Goal: Task Accomplishment & Management: Manage account settings

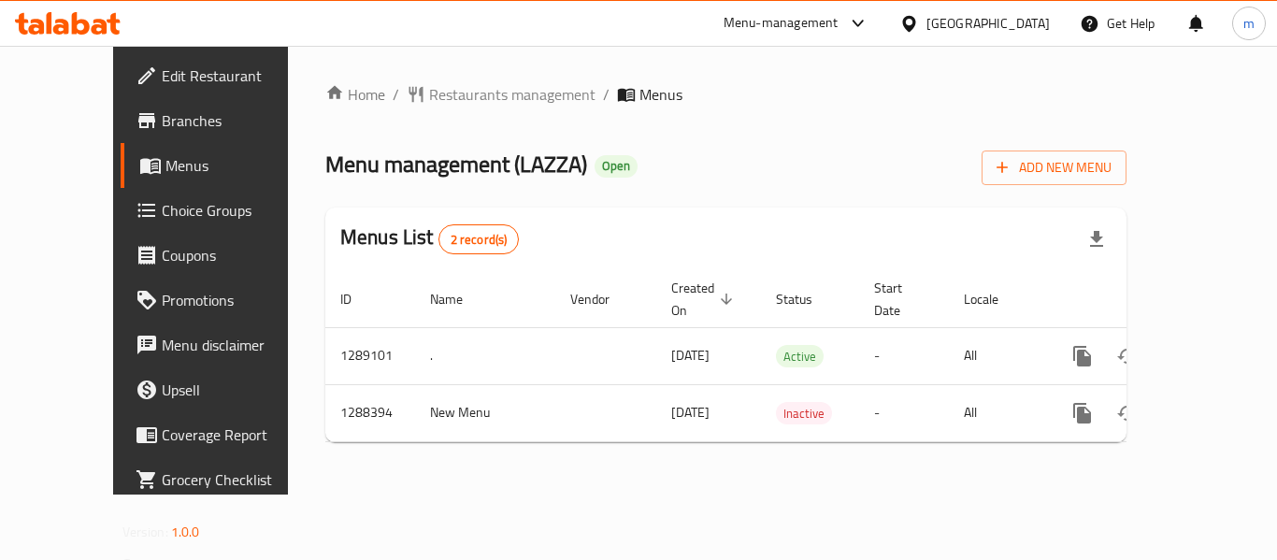
click at [162, 201] on span "Choice Groups" at bounding box center [237, 210] width 150 height 22
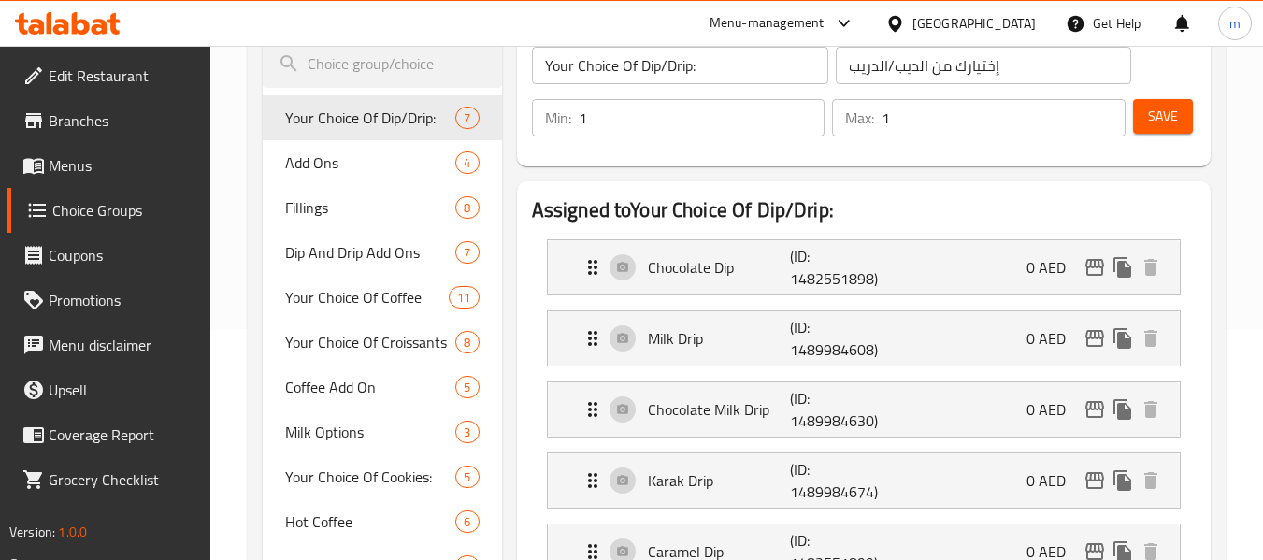
scroll to position [280, 0]
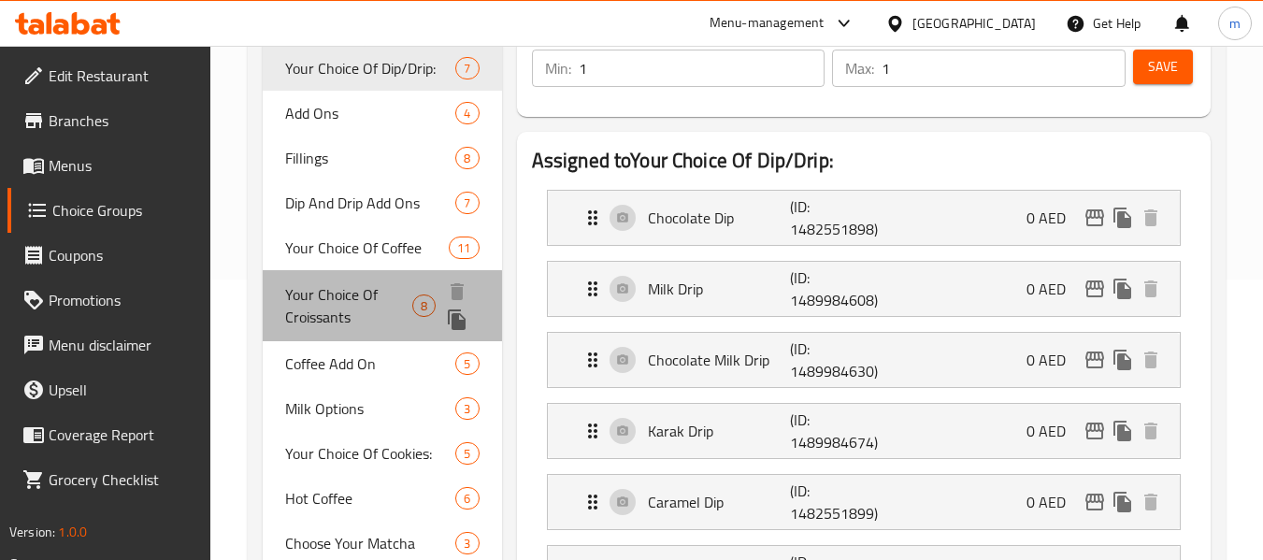
click at [331, 307] on span "Your Choice Of Croissants" at bounding box center [348, 305] width 126 height 45
type input "Your Choice Of Croissants"
type input "اختيارك من كرواسون"
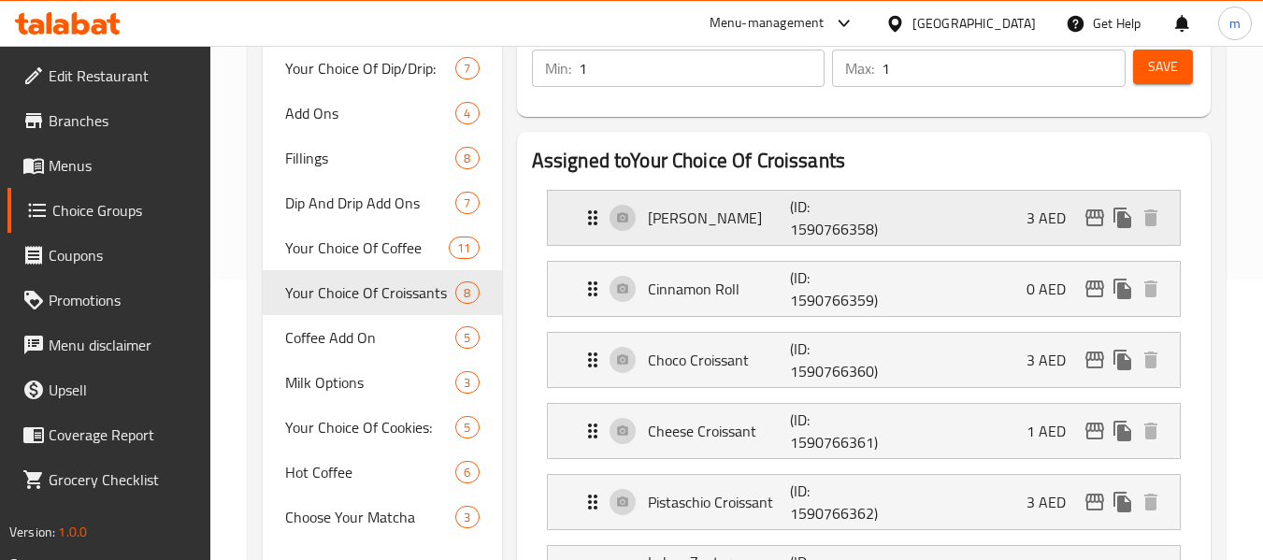
click at [854, 206] on p "(ID: 1590766358)" at bounding box center [837, 217] width 95 height 45
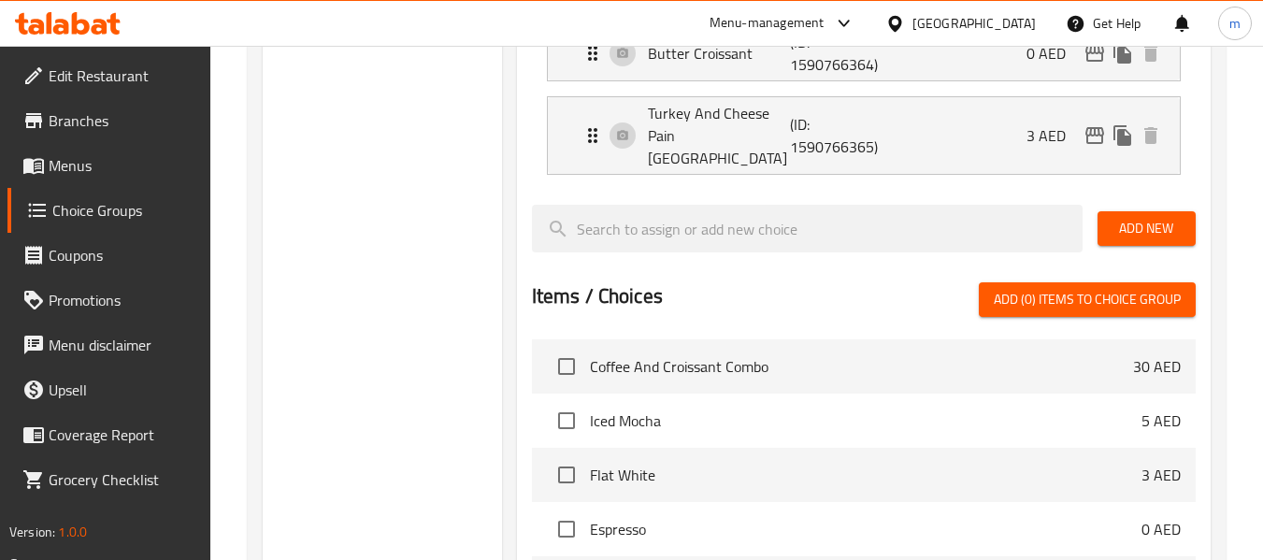
scroll to position [1028, 0]
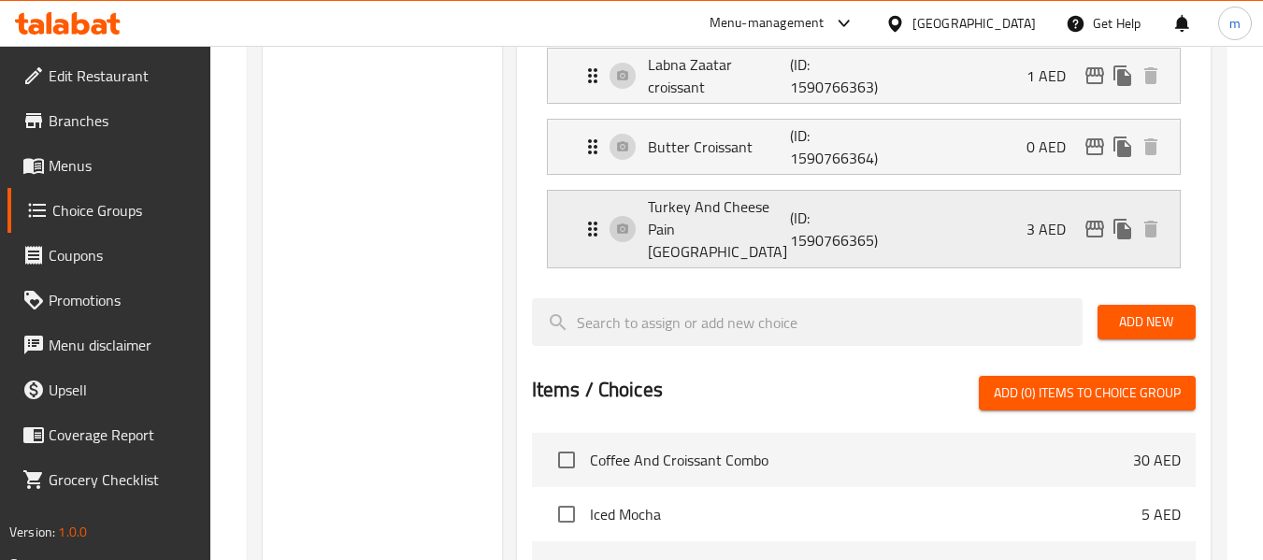
click at [842, 236] on p "(ID: 1590766365)" at bounding box center [837, 229] width 95 height 45
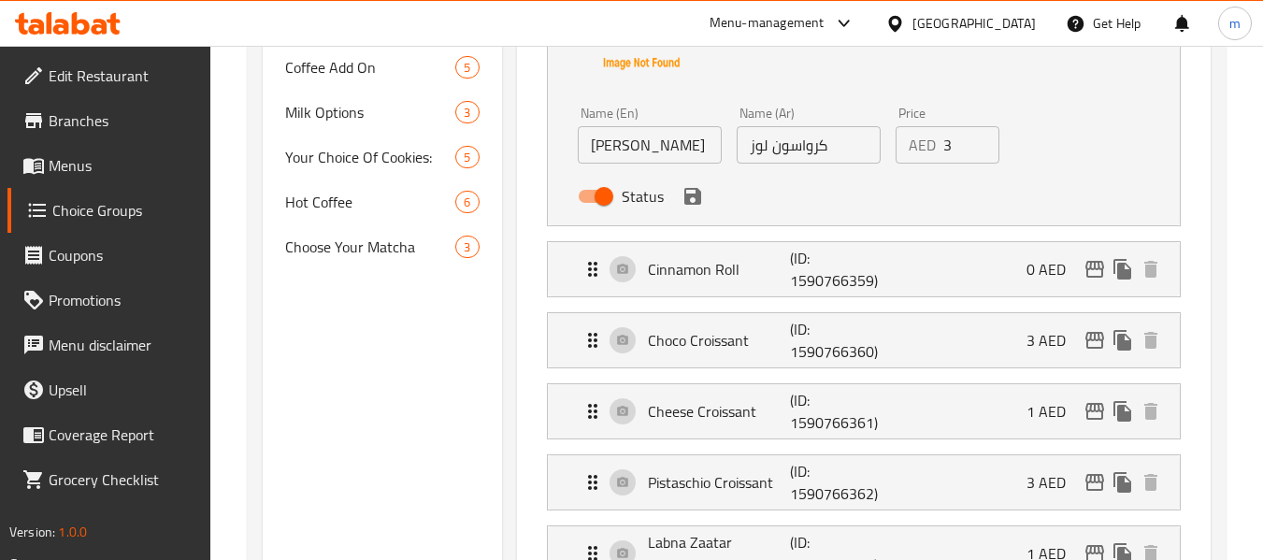
scroll to position [467, 0]
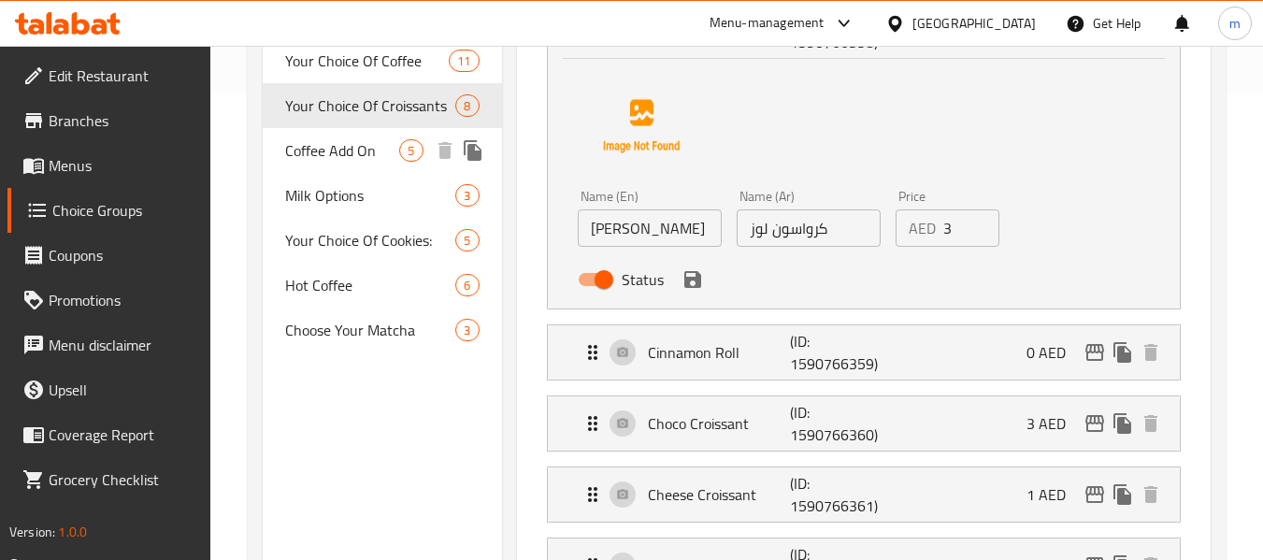
click at [343, 143] on span "Coffee Add On" at bounding box center [342, 150] width 114 height 22
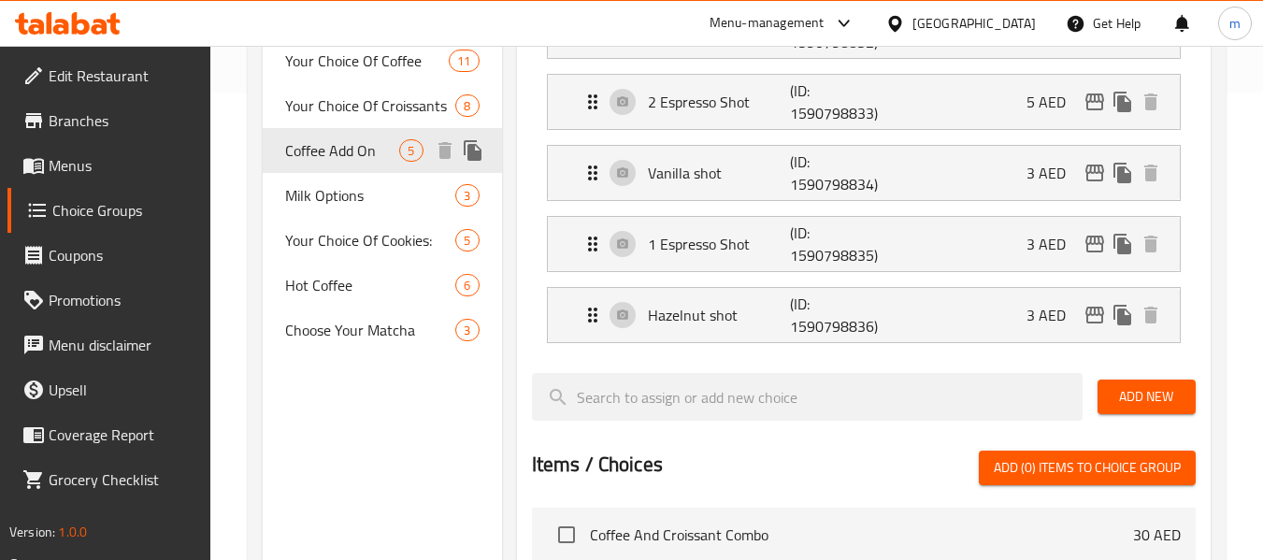
type input "Coffee Add On"
type input "إضافات القهوة"
type input "0"
type input "5"
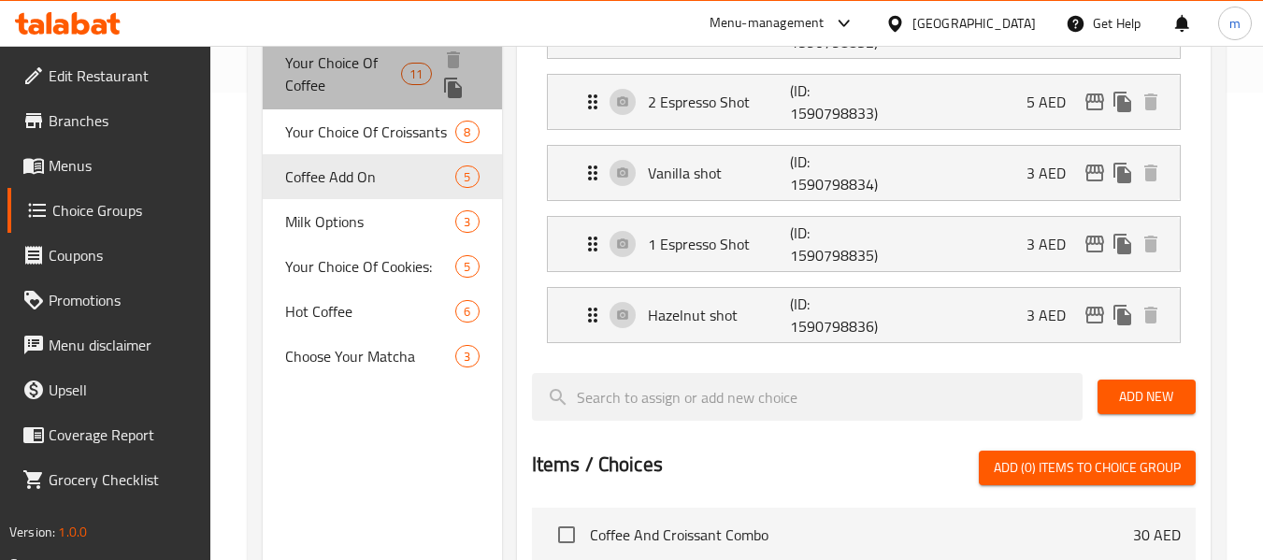
click at [365, 76] on span "Your Choice Of Coffee" at bounding box center [343, 73] width 116 height 45
type input "Your Choice Of Coffee"
type input "اختيارك من قهوة"
type input "1"
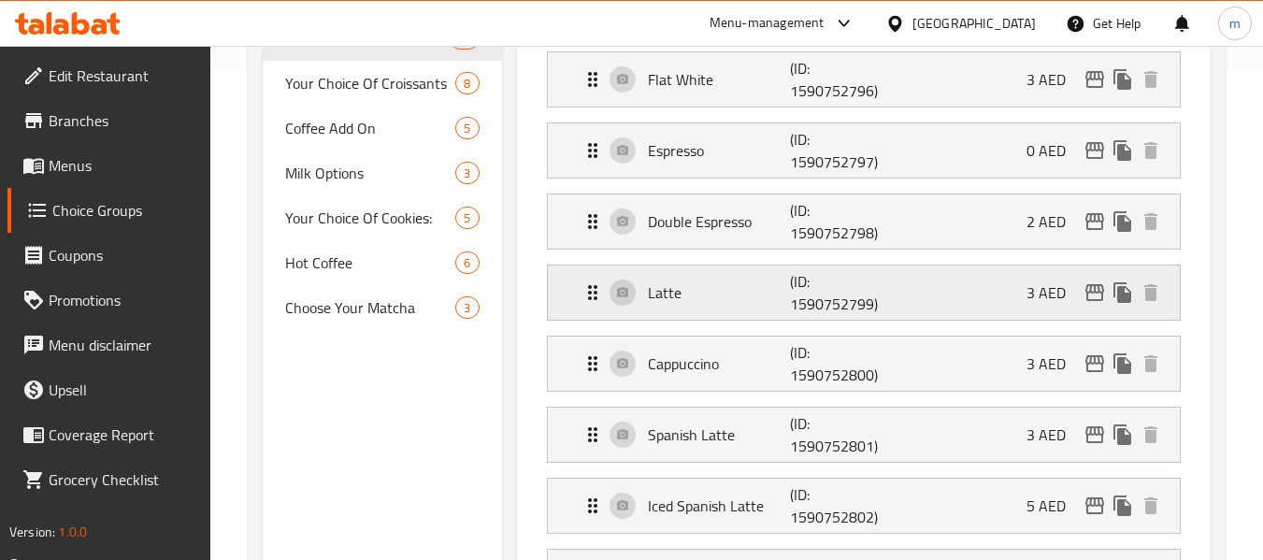
scroll to position [280, 0]
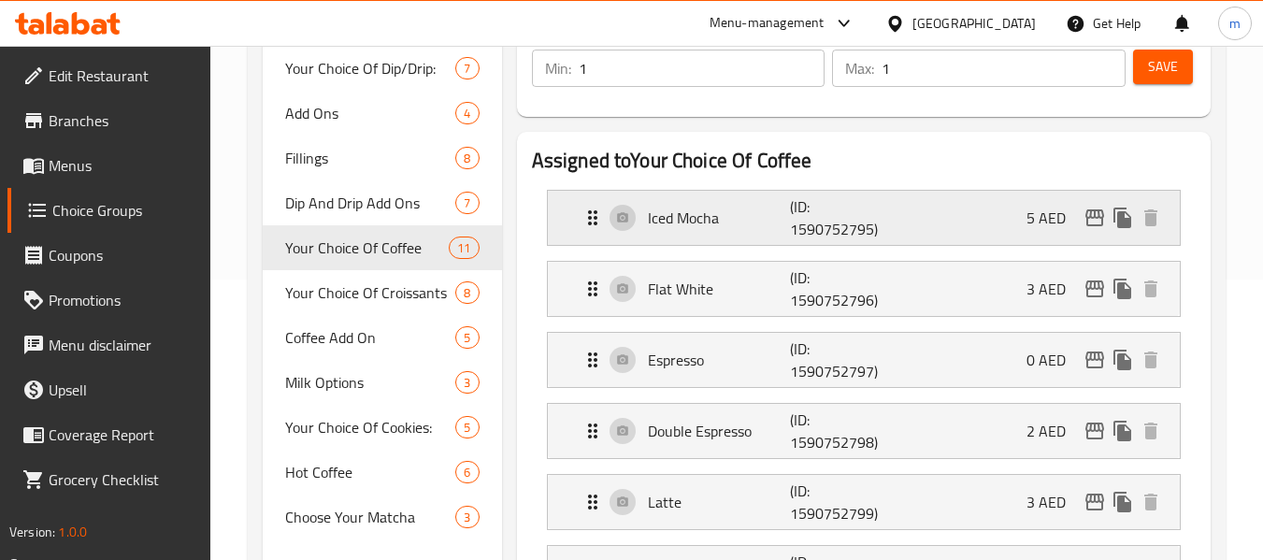
click at [756, 241] on div "Iced Mocha (ID: 1590752795) 5 AED" at bounding box center [870, 218] width 576 height 54
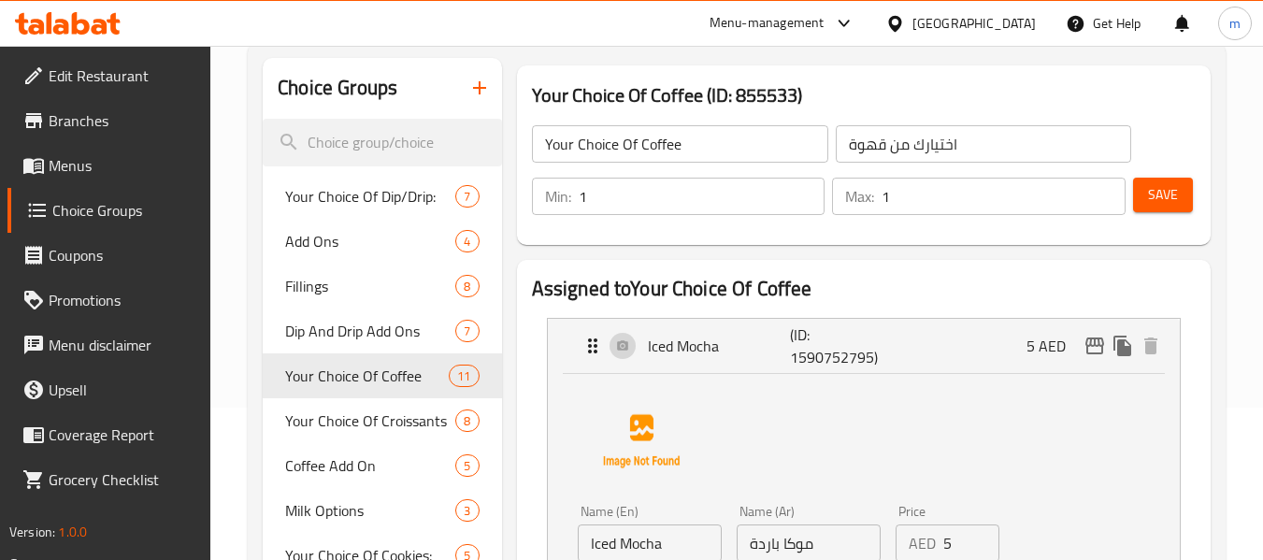
scroll to position [0, 0]
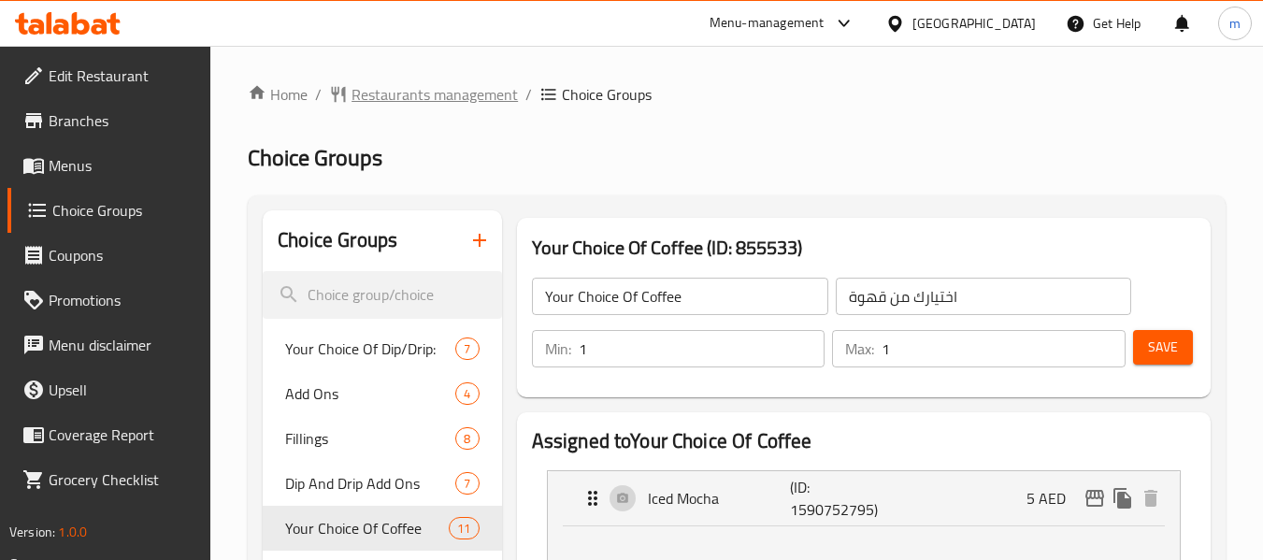
click at [496, 98] on span "Restaurants management" at bounding box center [435, 94] width 166 height 22
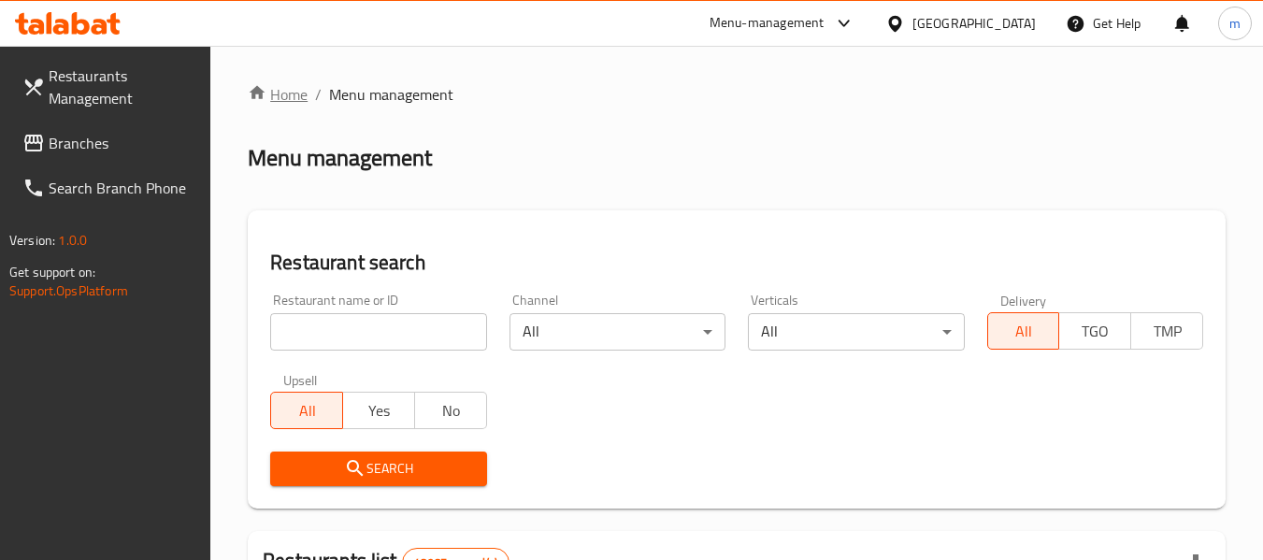
click at [295, 89] on link "Home" at bounding box center [278, 94] width 60 height 22
click at [75, 146] on span "Branches" at bounding box center [123, 143] width 148 height 22
